Goal: Browse casually: Explore the website without a specific task or goal

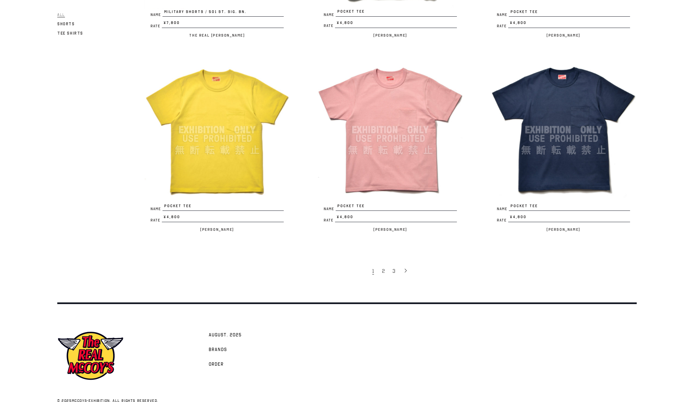
scroll to position [1412, 0]
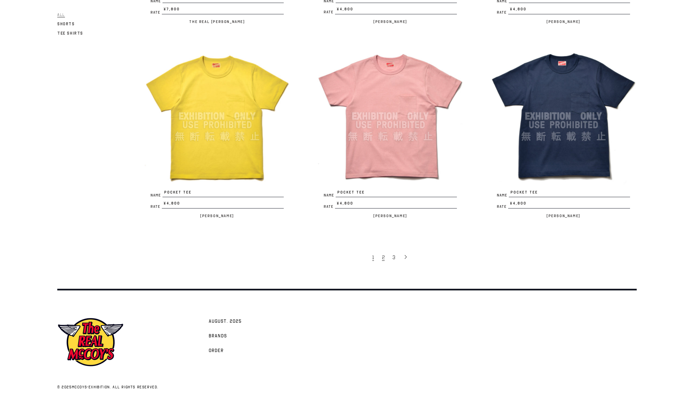
click at [381, 259] on link "2" at bounding box center [384, 257] width 11 height 14
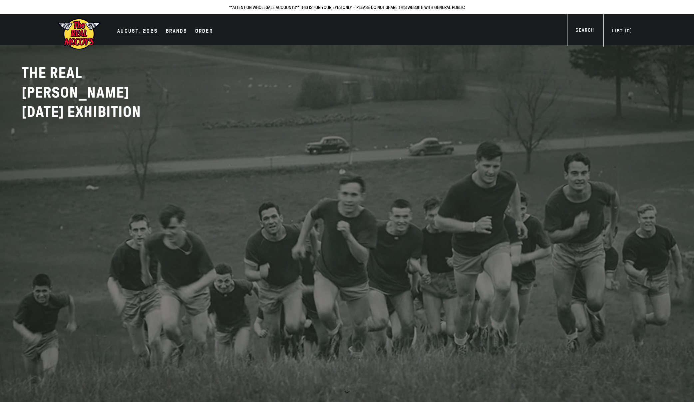
click at [140, 31] on div "AUGUST. 2025" at bounding box center [137, 31] width 41 height 9
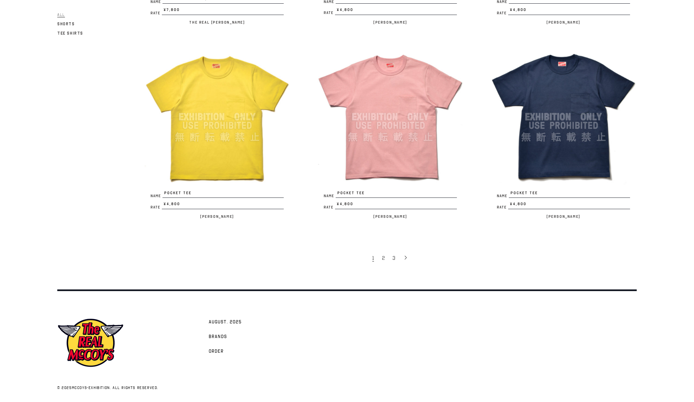
scroll to position [1412, 0]
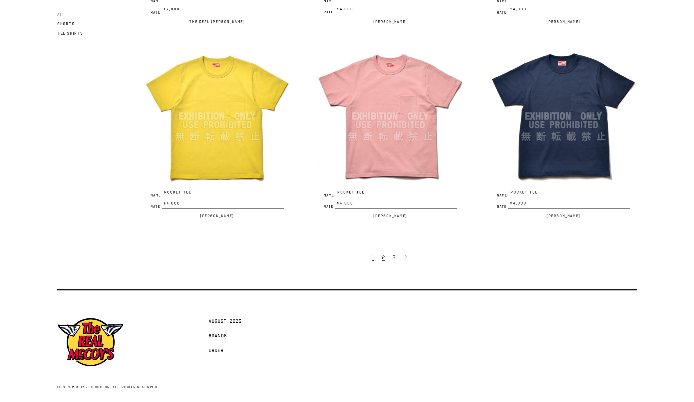
click at [388, 258] on link "2" at bounding box center [384, 257] width 11 height 14
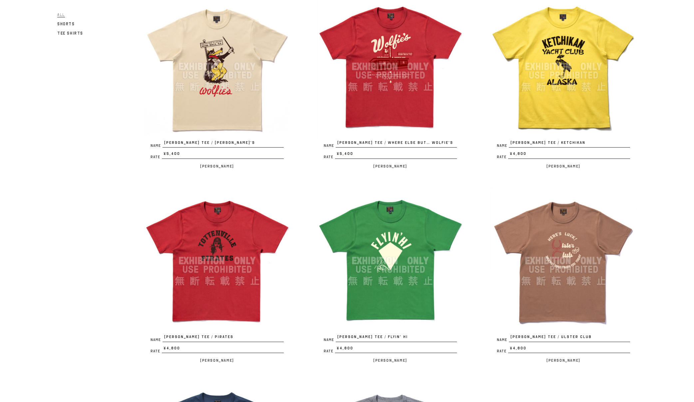
scroll to position [246, 0]
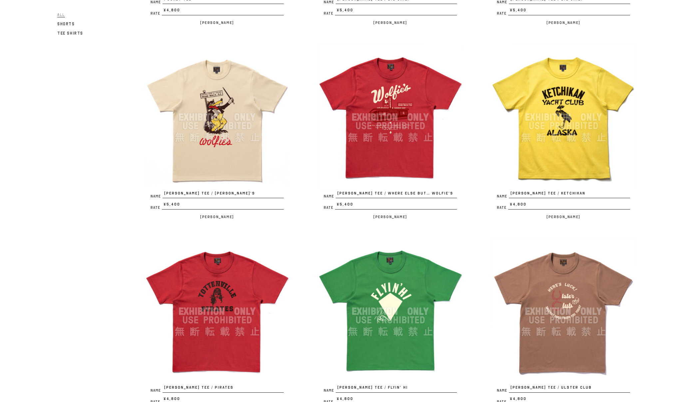
click at [398, 132] on img at bounding box center [390, 117] width 147 height 147
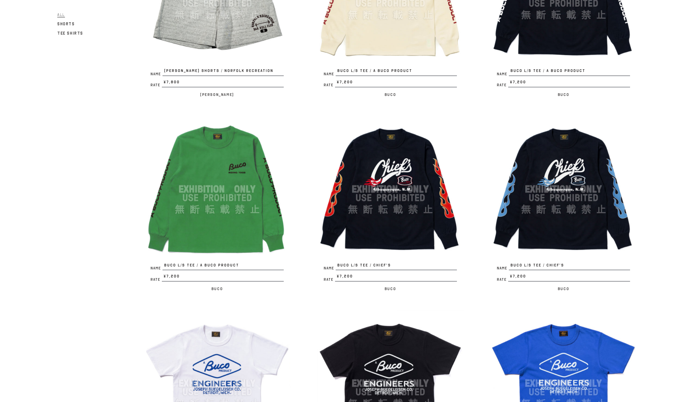
scroll to position [1099, 0]
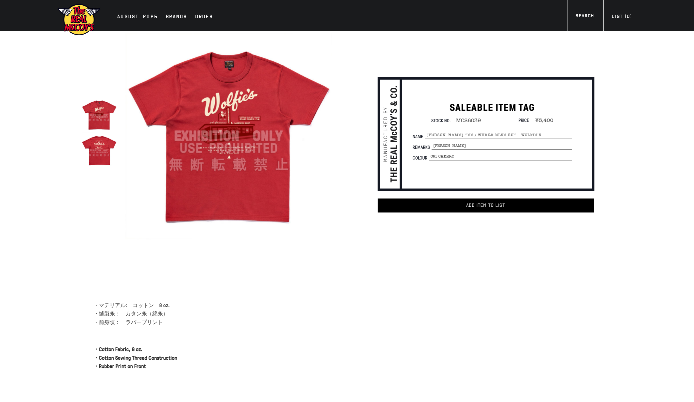
click at [109, 155] on img at bounding box center [99, 150] width 35 height 35
